Goal: Task Accomplishment & Management: Use online tool/utility

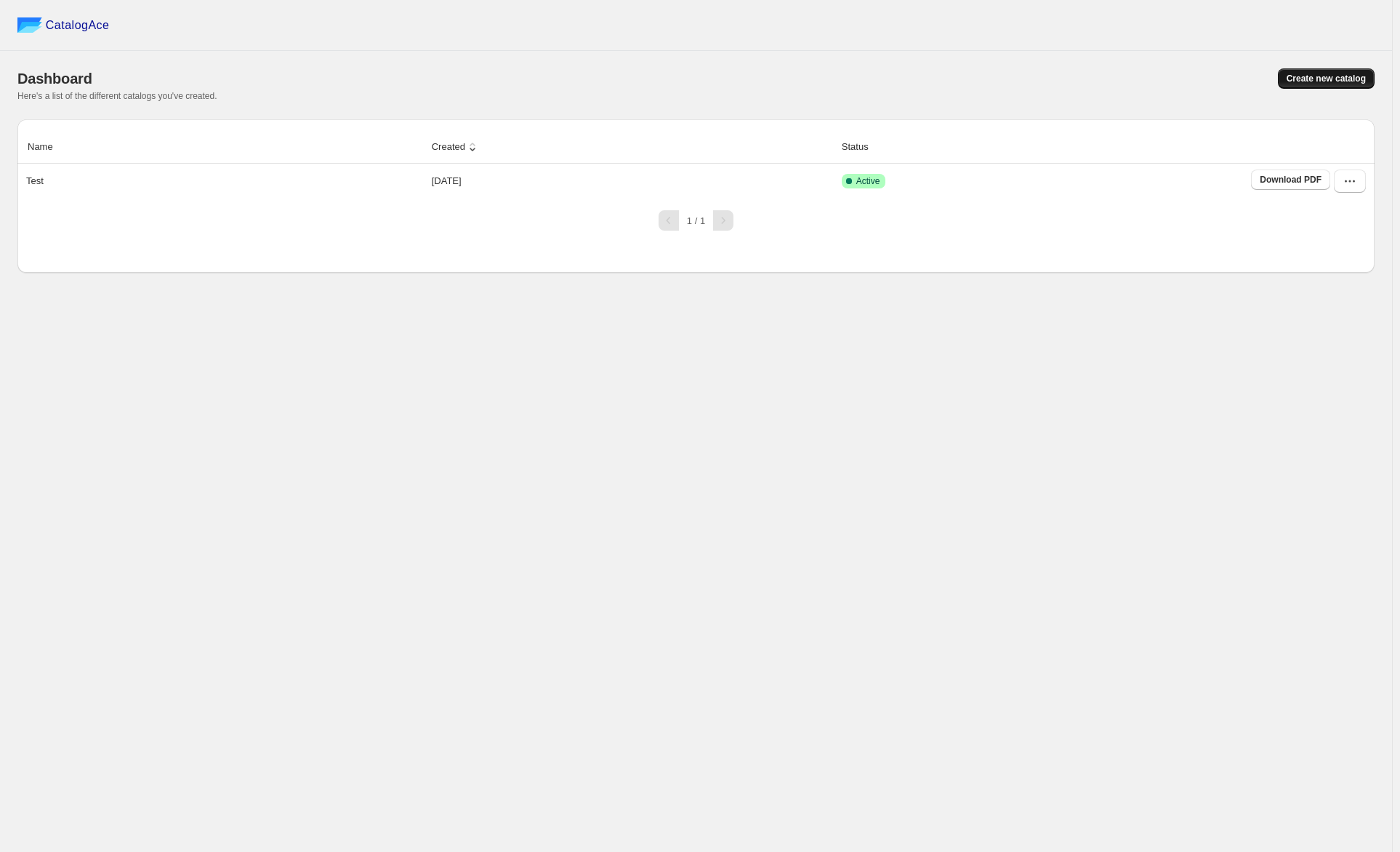
click at [1316, 79] on span "Create new catalog" at bounding box center [1326, 79] width 79 height 12
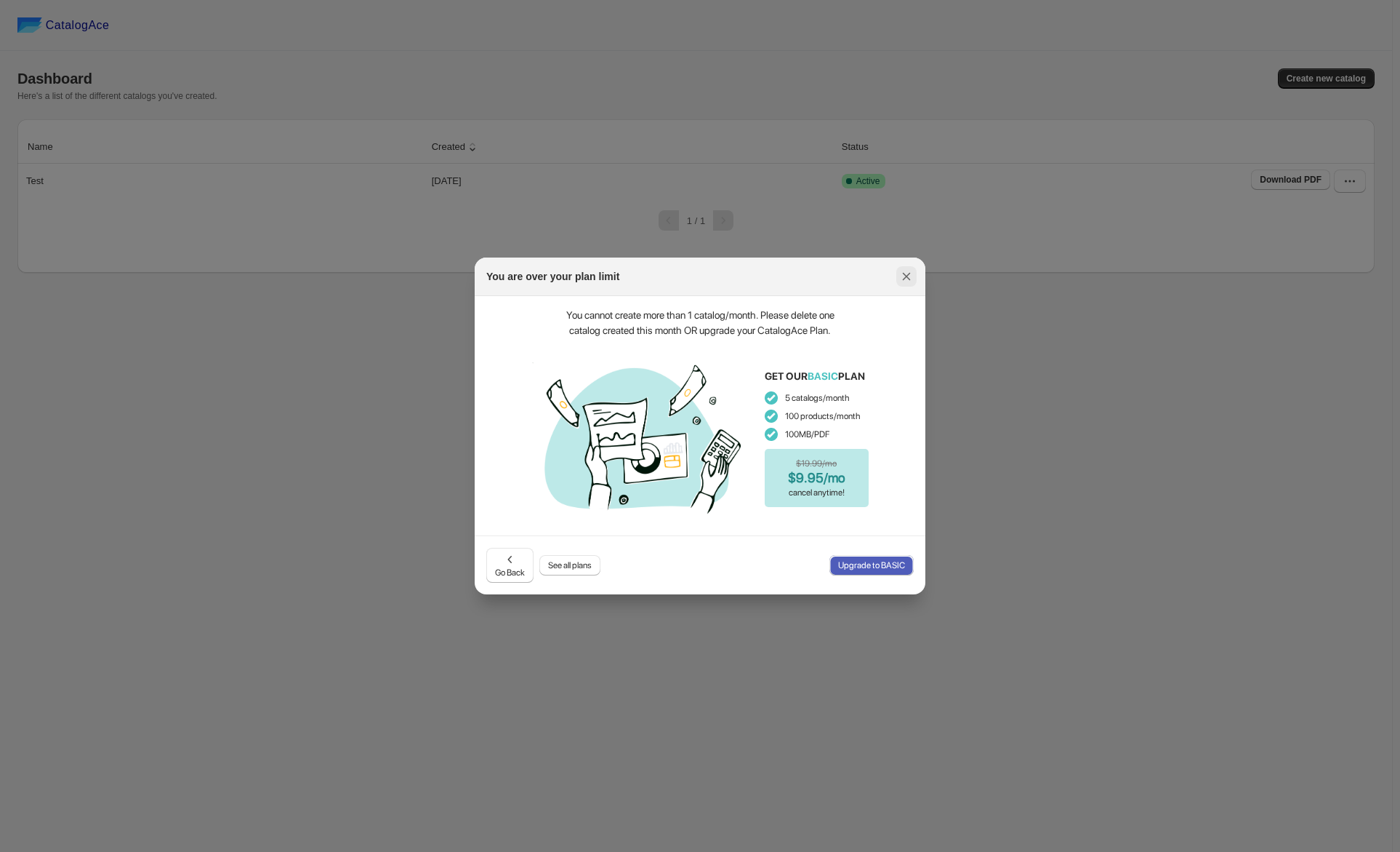
click at [900, 282] on icon ":r5b:" at bounding box center [906, 276] width 15 height 15
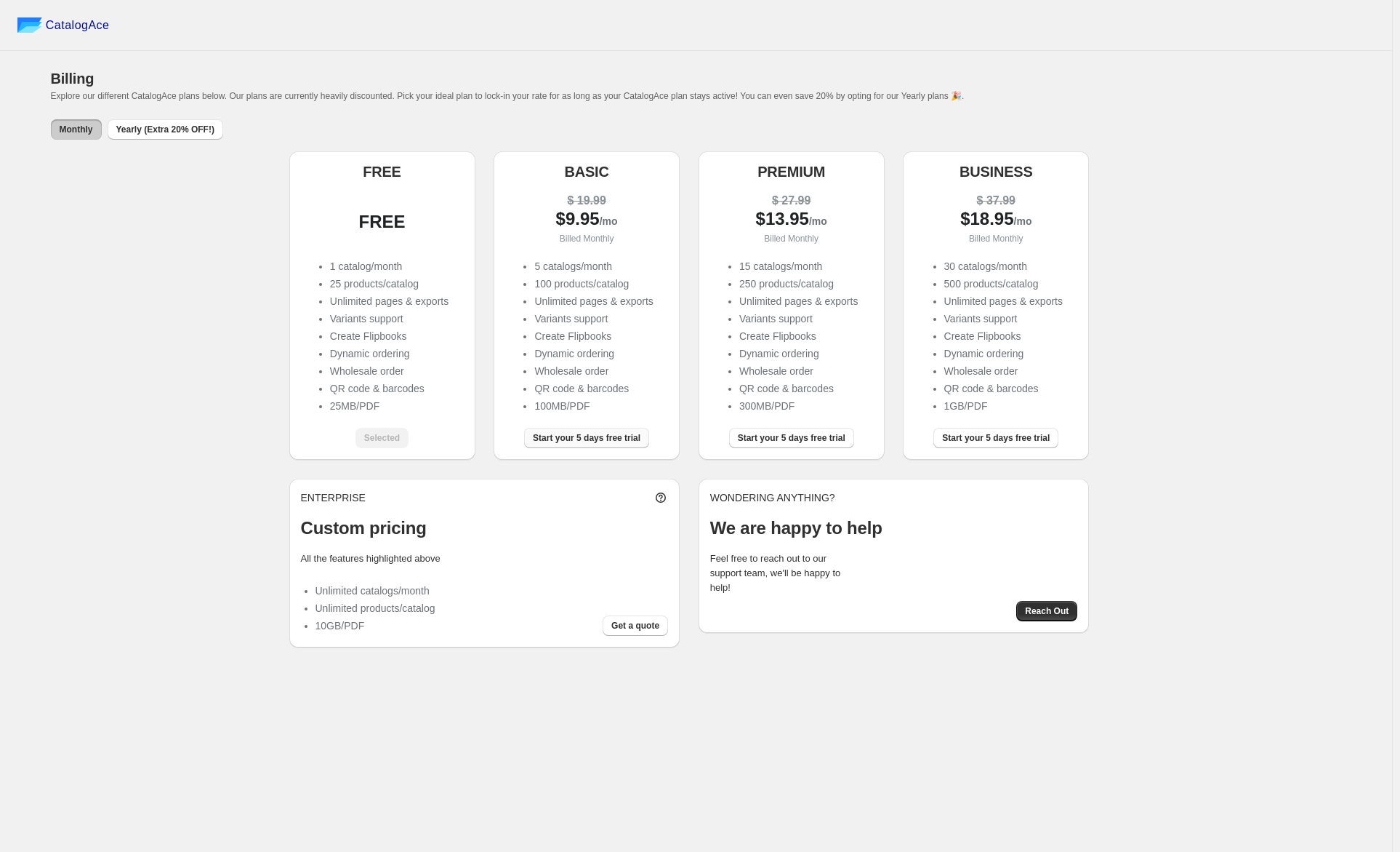
click at [578, 437] on span "Start your 5 days free trial" at bounding box center [587, 438] width 108 height 12
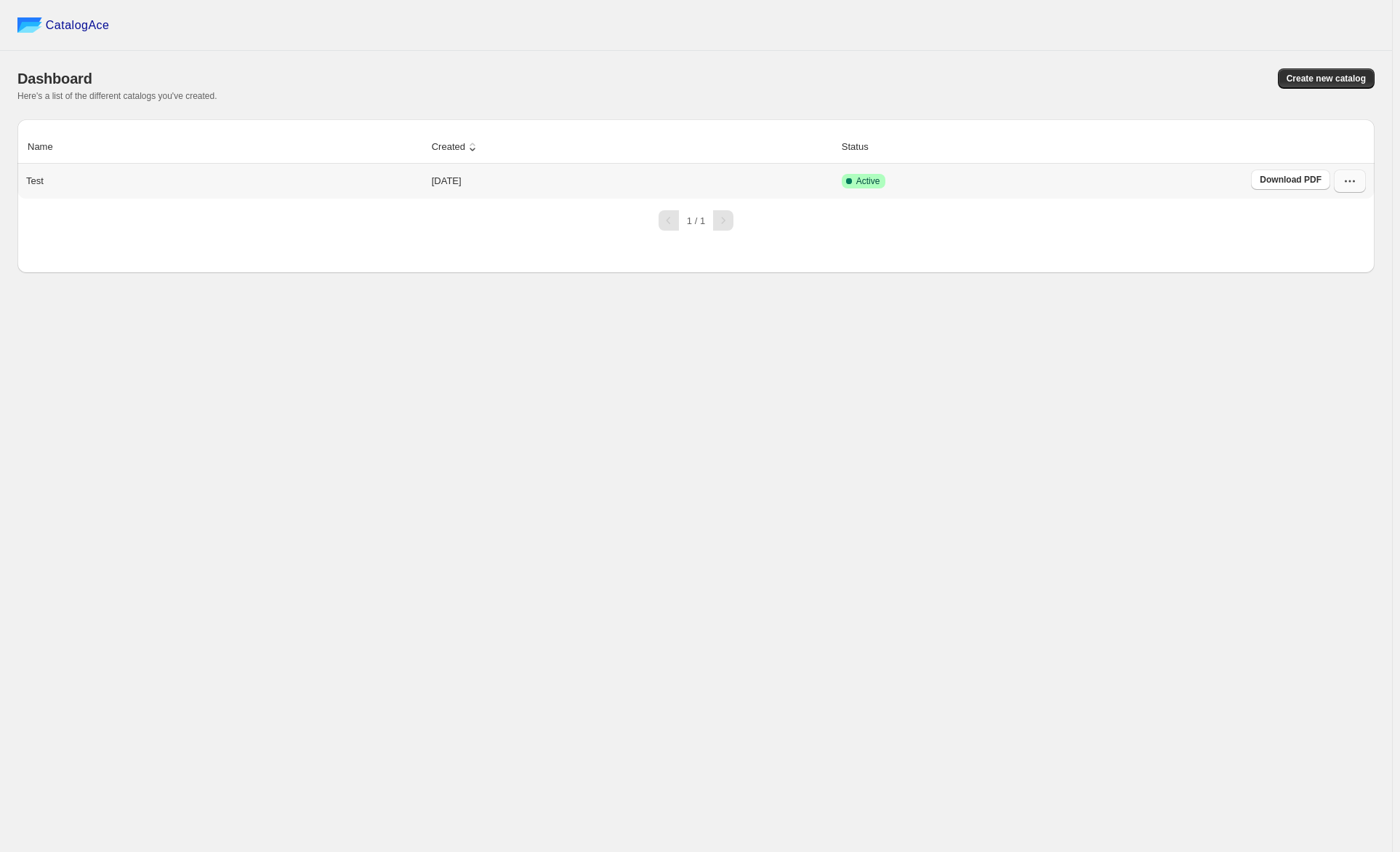
click at [1349, 182] on icon "button" at bounding box center [1350, 180] width 15 height 15
click at [1323, 293] on span "Edit" at bounding box center [1342, 288] width 75 height 15
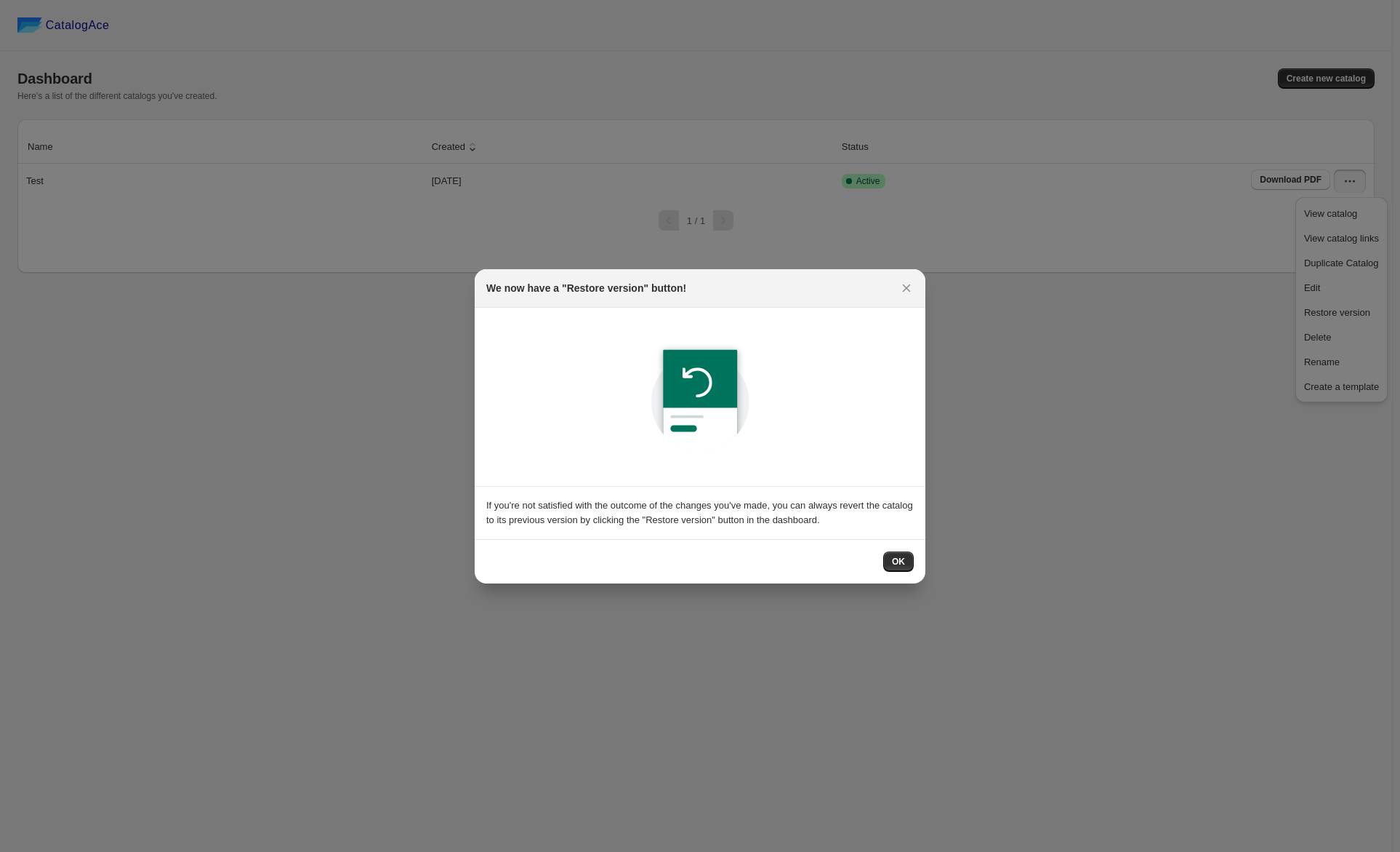
click at [898, 544] on div "OK" at bounding box center [700, 561] width 451 height 44
click at [899, 559] on span "OK" at bounding box center [898, 561] width 13 height 12
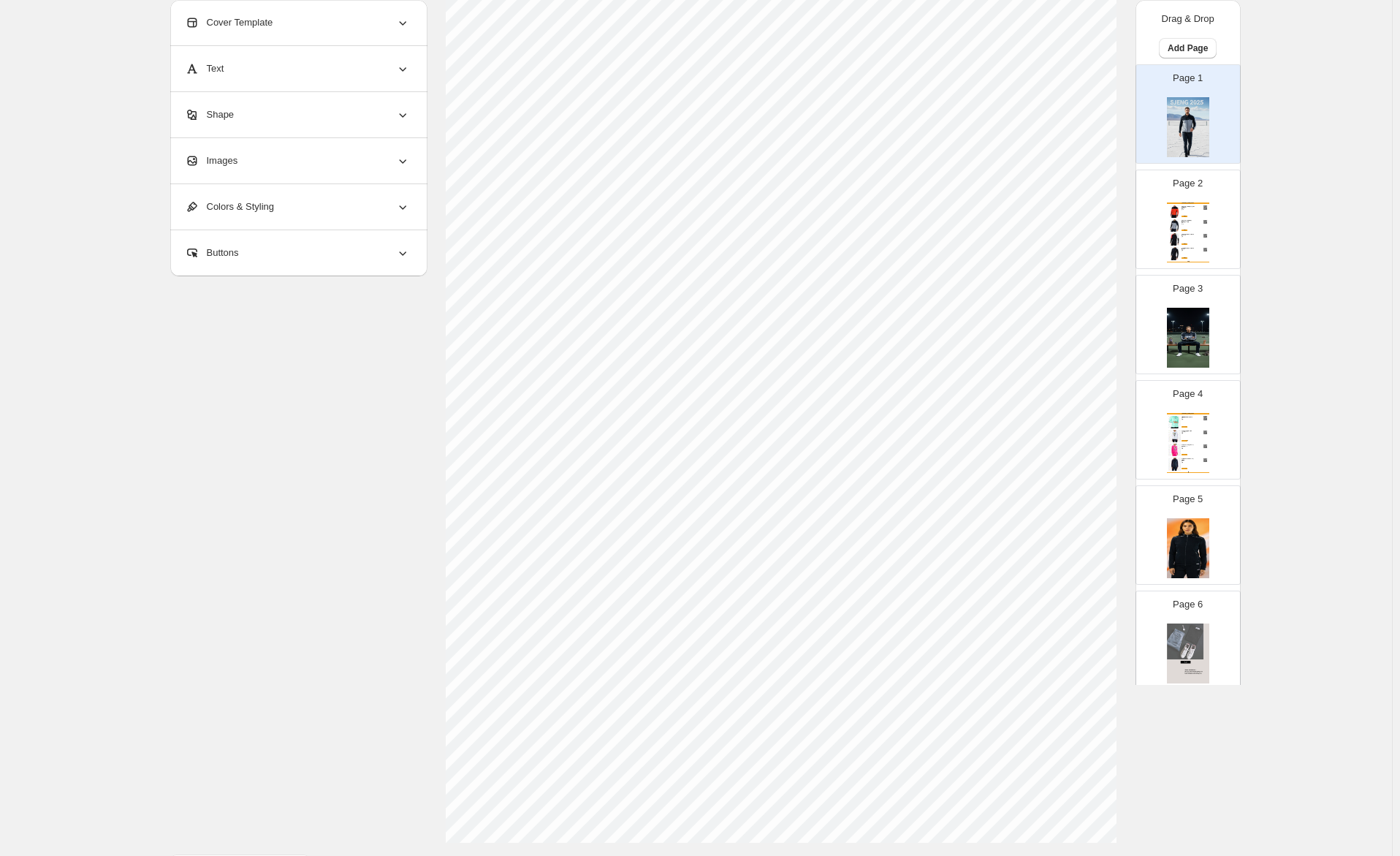
scroll to position [203, 0]
click at [1197, 243] on div "SJENG HEREN 2025 ABRAM Bright Tangerine - S / Oranje Sportief heren trainingsja…" at bounding box center [1187, 233] width 42 height 60
type input "*"
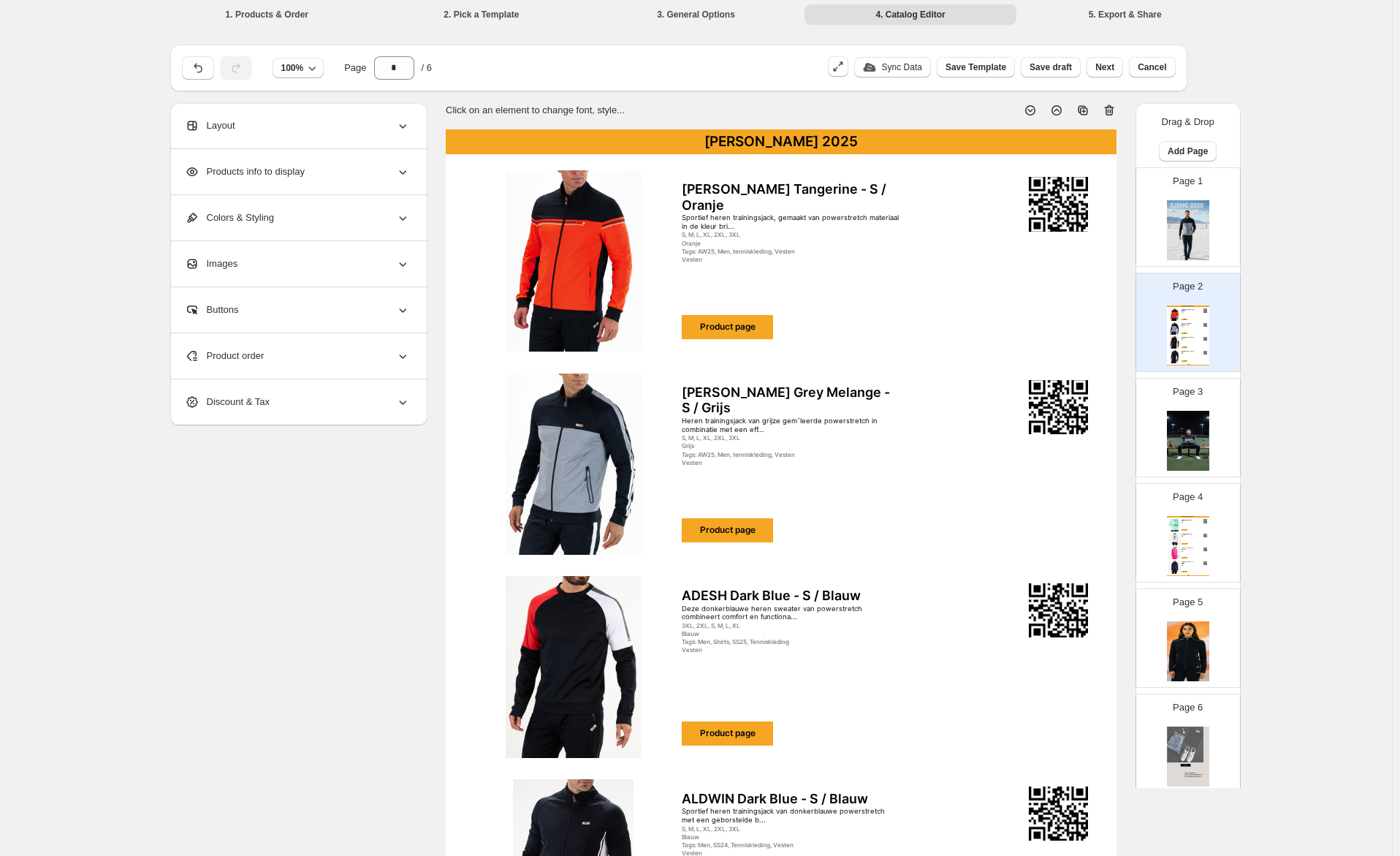
scroll to position [0, 0]
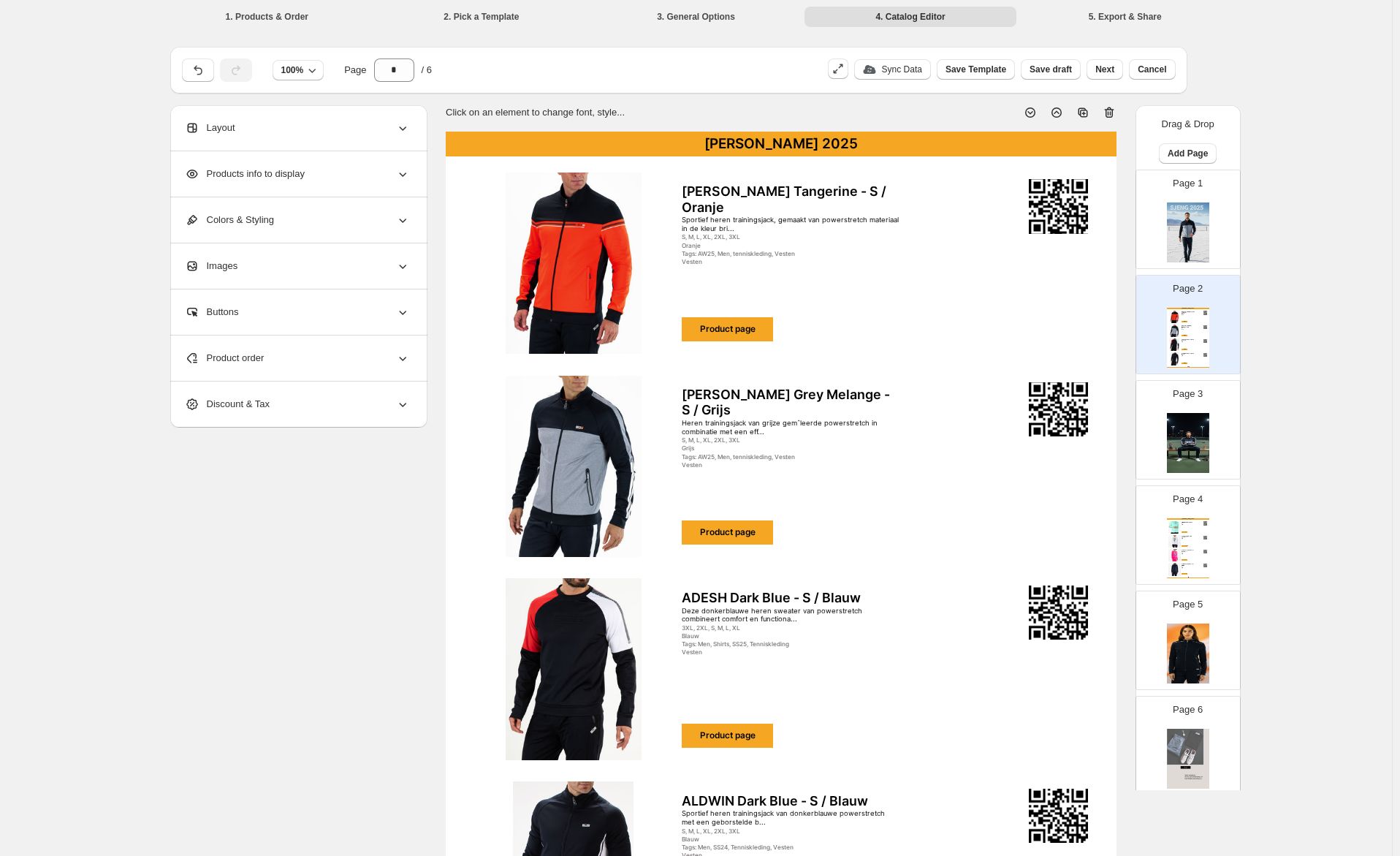
click at [274, 357] on div "Product order" at bounding box center [297, 358] width 225 height 46
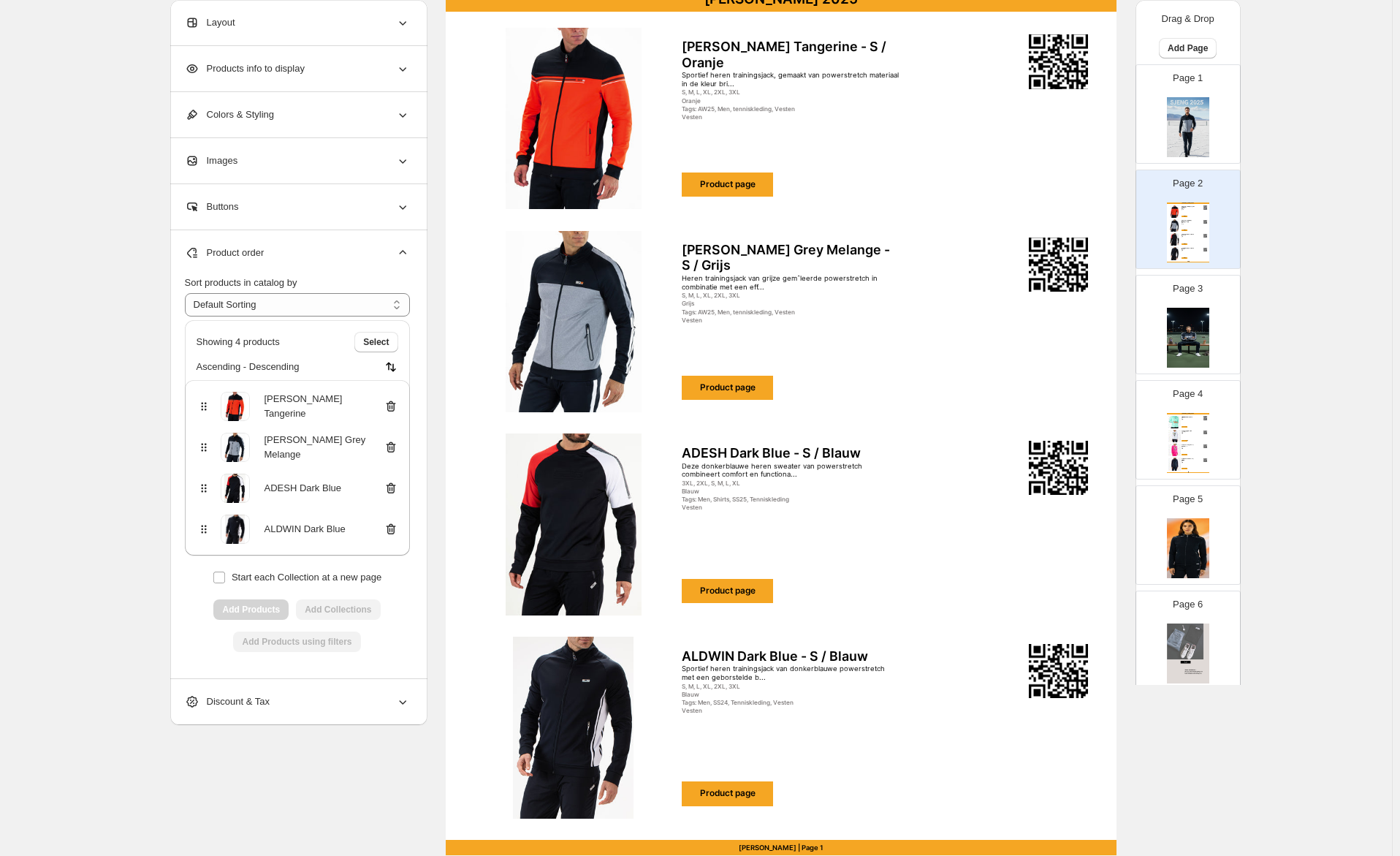
scroll to position [146, 0]
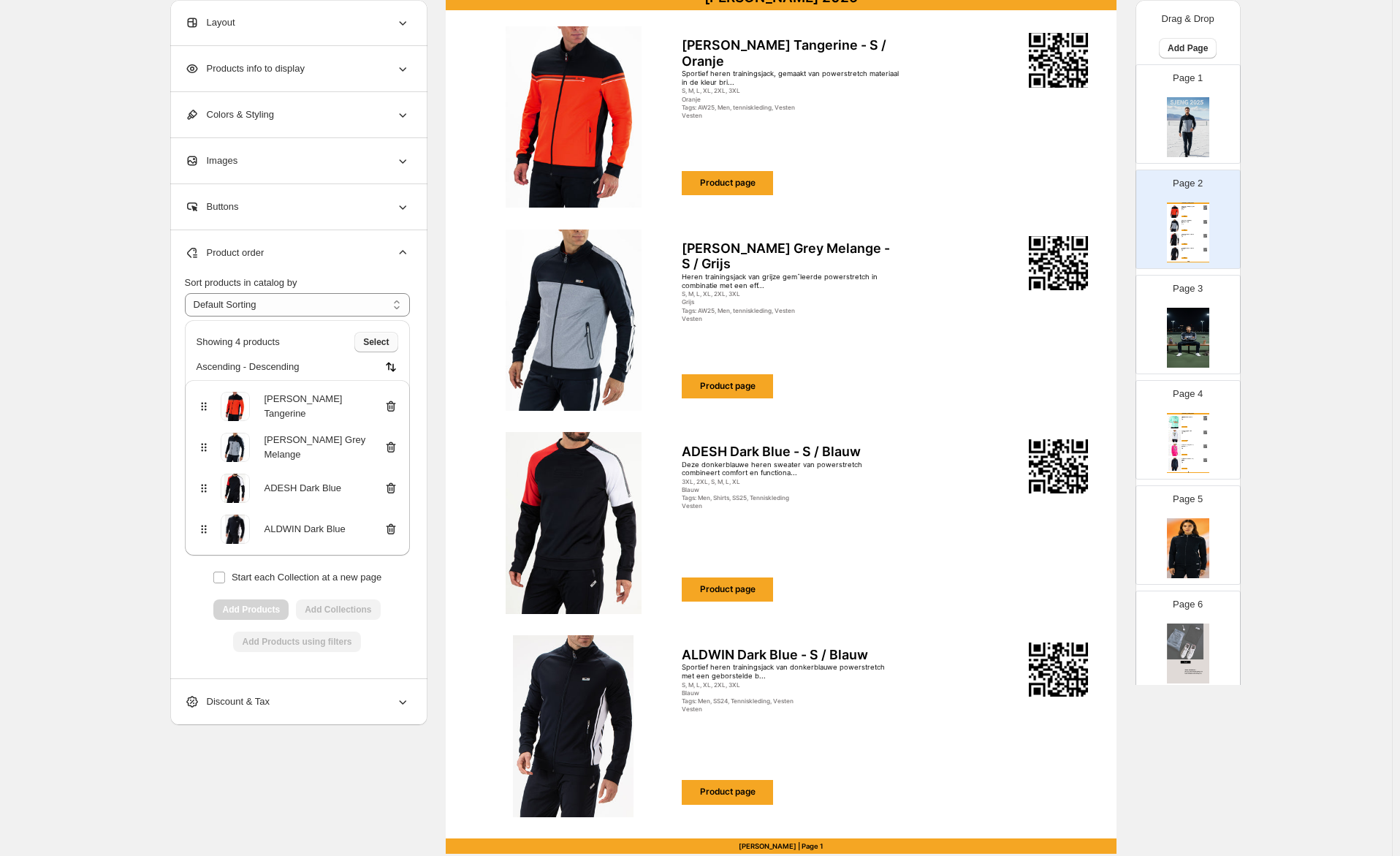
click at [375, 338] on span "Select" at bounding box center [376, 342] width 26 height 12
click at [375, 338] on span "Cancel" at bounding box center [374, 342] width 28 height 12
click at [260, 29] on div "Layout" at bounding box center [297, 22] width 225 height 46
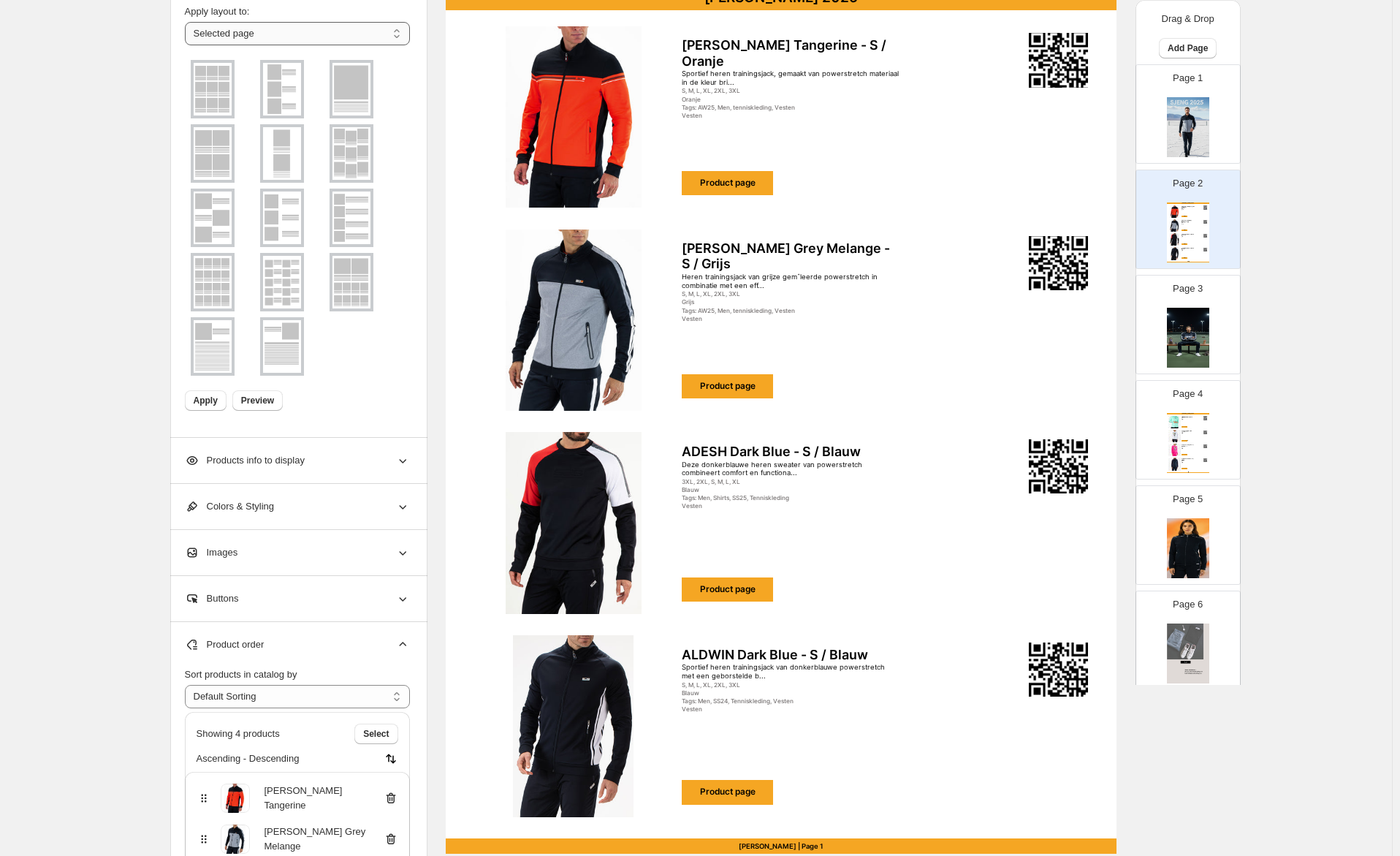
click at [260, 29] on select "**********" at bounding box center [297, 33] width 225 height 23
click at [115, 118] on div "**********" at bounding box center [695, 515] width 1391 height 1322
click at [225, 101] on img at bounding box center [213, 88] width 38 height 52
click at [351, 39] on select "**********" at bounding box center [297, 33] width 225 height 23
click at [150, 111] on div "**********" at bounding box center [695, 515] width 1391 height 1322
